Goal: Information Seeking & Learning: Check status

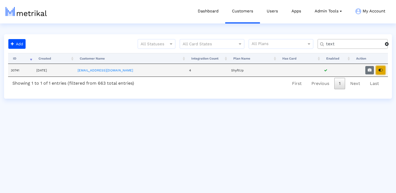
click at [379, 69] on icon "button" at bounding box center [380, 70] width 4 height 4
click at [381, 68] on icon "button" at bounding box center [380, 70] width 4 height 4
click at [51, 27] on html "Dashboard Customers Users Apps Admin Tools Task Manager Subscription Manager Pl…" at bounding box center [198, 49] width 396 height 99
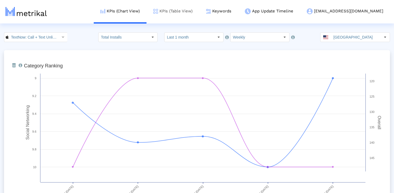
click at [199, 11] on link "KPIs (Table View)" at bounding box center [173, 11] width 53 height 22
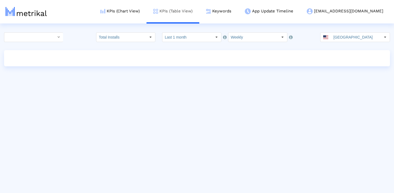
click at [199, 11] on link "KPIs (Table View)" at bounding box center [173, 11] width 53 height 22
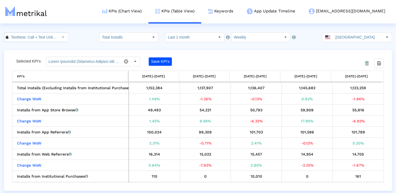
click at [30, 39] on input "TextNow: Call + Text Unlimited < 314716233 >" at bounding box center [33, 37] width 48 height 9
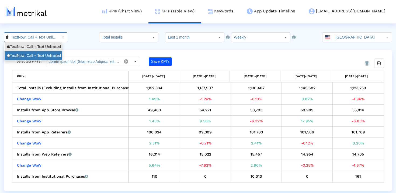
click at [38, 56] on div "TextNow: Call + Text Unlimited <com.enflick.android.TextNow>" at bounding box center [33, 55] width 52 height 5
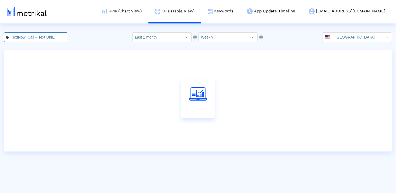
scroll to position [0, 68]
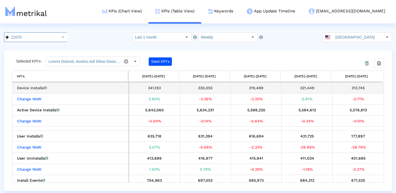
click at [358, 88] on div "312,745" at bounding box center [357, 87] width 47 height 7
copy div "312,745"
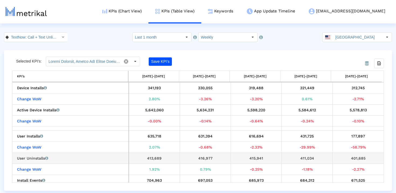
click at [353, 158] on div "401,685" at bounding box center [357, 158] width 47 height 7
copy div "401,685"
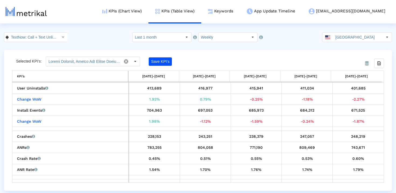
scroll to position [70, 0]
click at [353, 157] on div "0.60%" at bounding box center [357, 158] width 47 height 7
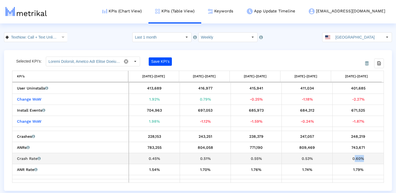
click at [353, 157] on div "0.60%" at bounding box center [357, 158] width 47 height 7
copy div "0.60%"
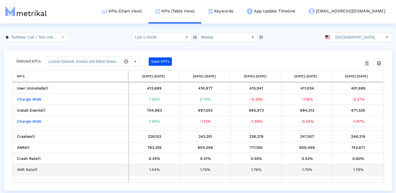
click at [354, 170] on div "1.79%" at bounding box center [357, 169] width 47 height 7
copy div "1.79%"
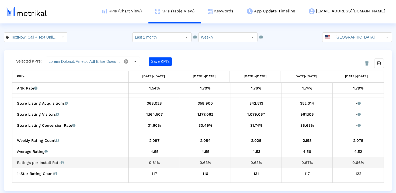
scroll to position [151, 0]
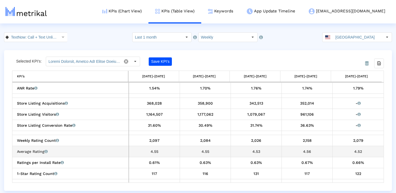
click at [356, 153] on div "4.52" at bounding box center [357, 151] width 47 height 7
copy div "4.52"
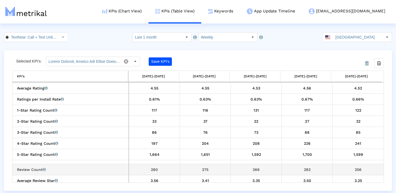
scroll to position [215, 0]
click at [355, 170] on div "256" at bounding box center [357, 169] width 47 height 7
copy div "256"
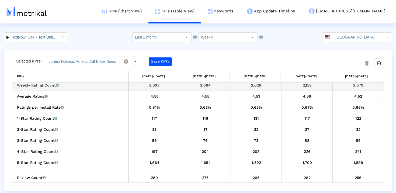
scroll to position [204, 0]
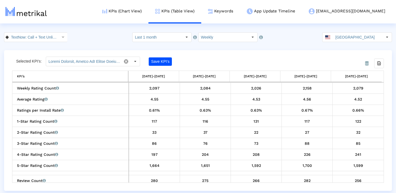
click at [355, 86] on div "2,079" at bounding box center [357, 88] width 47 height 7
copy div "2,079"
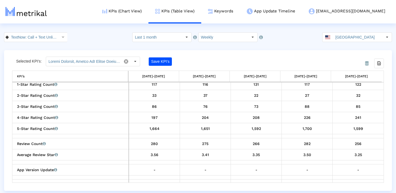
scroll to position [237, 0]
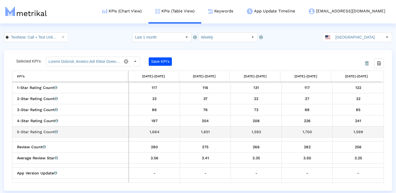
drag, startPoint x: 368, startPoint y: 134, endPoint x: 340, endPoint y: 134, distance: 27.7
click at [340, 134] on div "1,599" at bounding box center [357, 131] width 47 height 7
copy div "1,599"
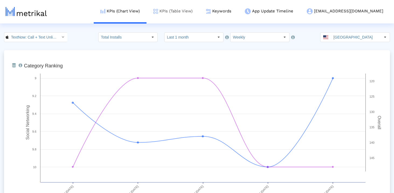
click at [194, 15] on link "KPIs (Table View)" at bounding box center [173, 11] width 53 height 22
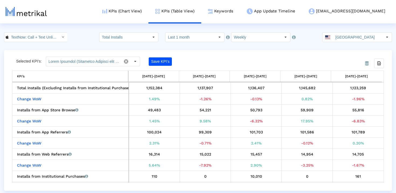
click at [44, 32] on html "KPIs (Chart View) KPIs (Table View) Keywords App Update Timeline textnow@shyftu…" at bounding box center [198, 95] width 396 height 191
click at [41, 32] on html "KPIs (Chart View) KPIs (Table View) Keywords App Update Timeline textnow@shyftu…" at bounding box center [198, 95] width 396 height 191
click at [38, 40] on input "TextNow: Call + Text Unlimited < 314716233 >" at bounding box center [33, 37] width 48 height 9
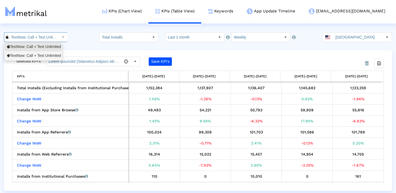
click at [40, 55] on div "TextNow: Call + Text Unlimited <com.enflick.android.TextNow>" at bounding box center [33, 55] width 52 height 5
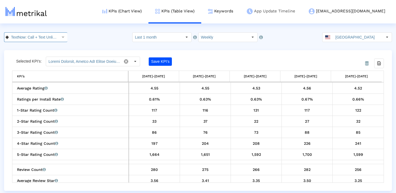
scroll to position [0, 68]
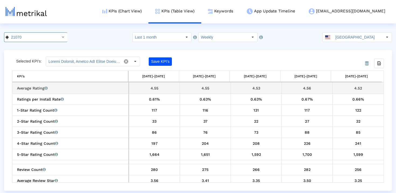
click at [359, 89] on div "4.52" at bounding box center [357, 88] width 47 height 7
copy div "4.52"
